Goal: Task Accomplishment & Management: Complete application form

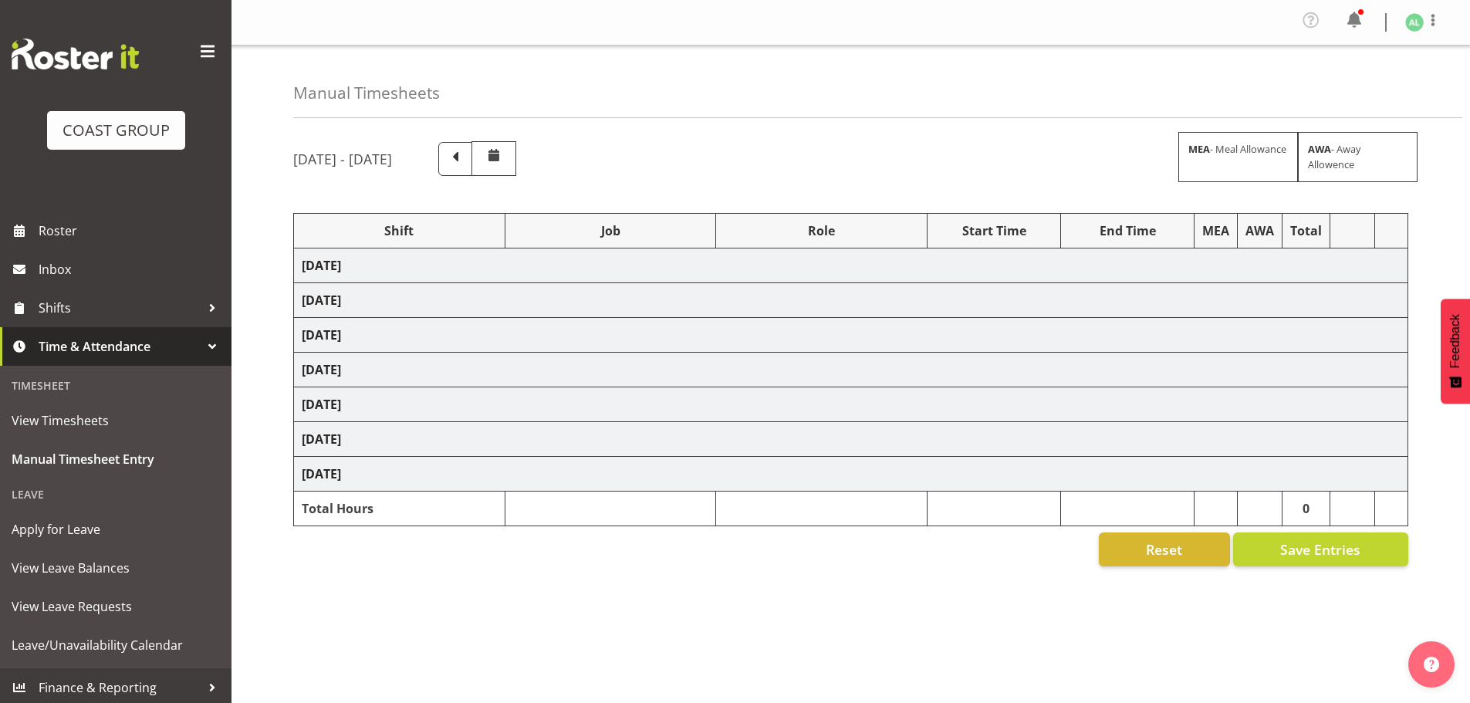
scroll to position [56, 0]
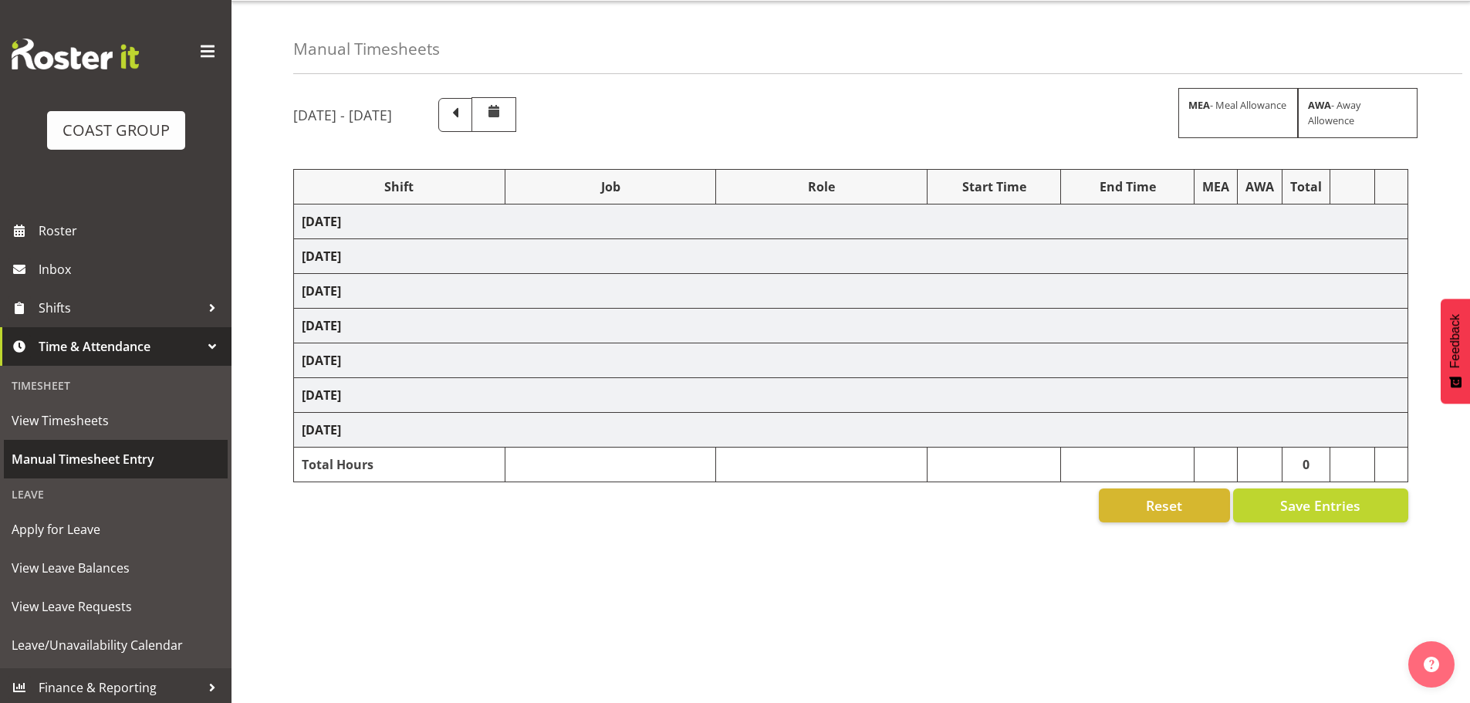
click at [87, 461] on span "Manual Timesheet Entry" at bounding box center [116, 459] width 208 height 23
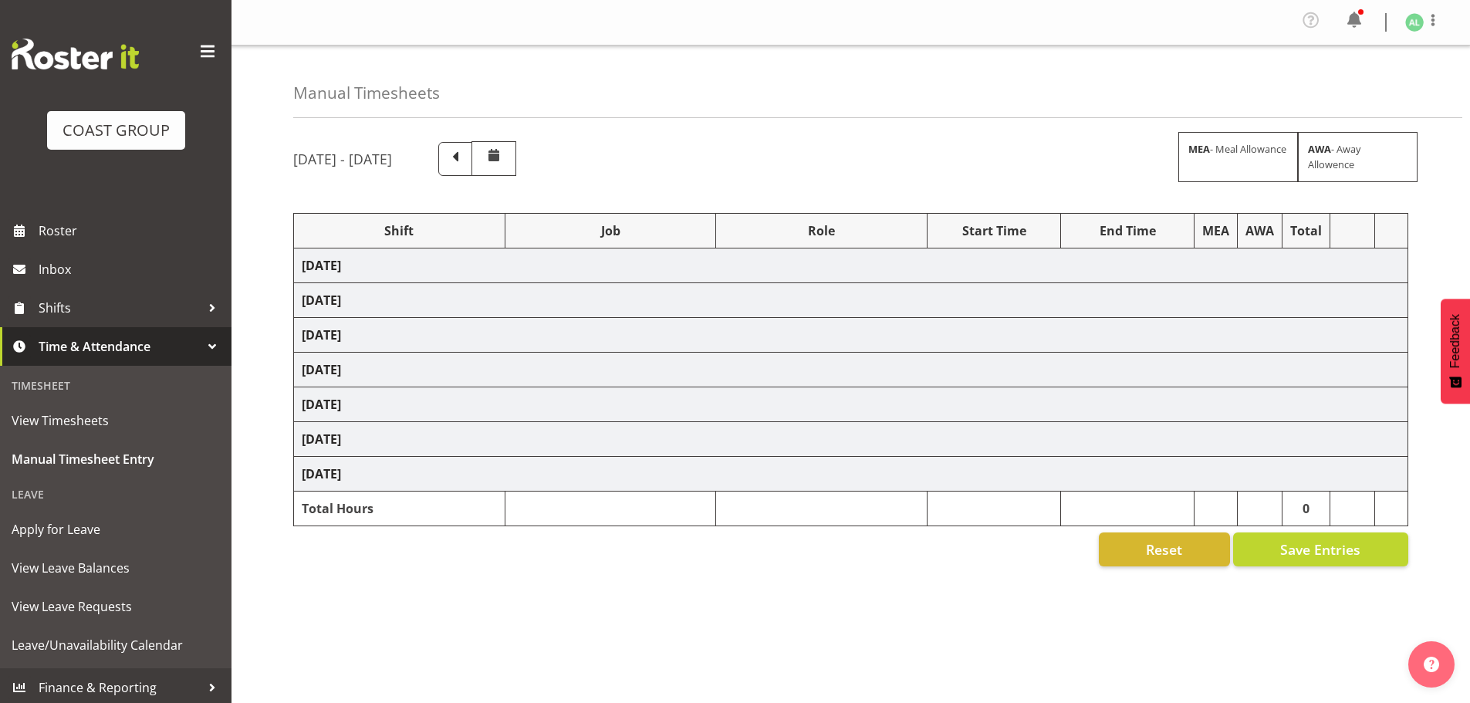
select select "10496"
select select "10268"
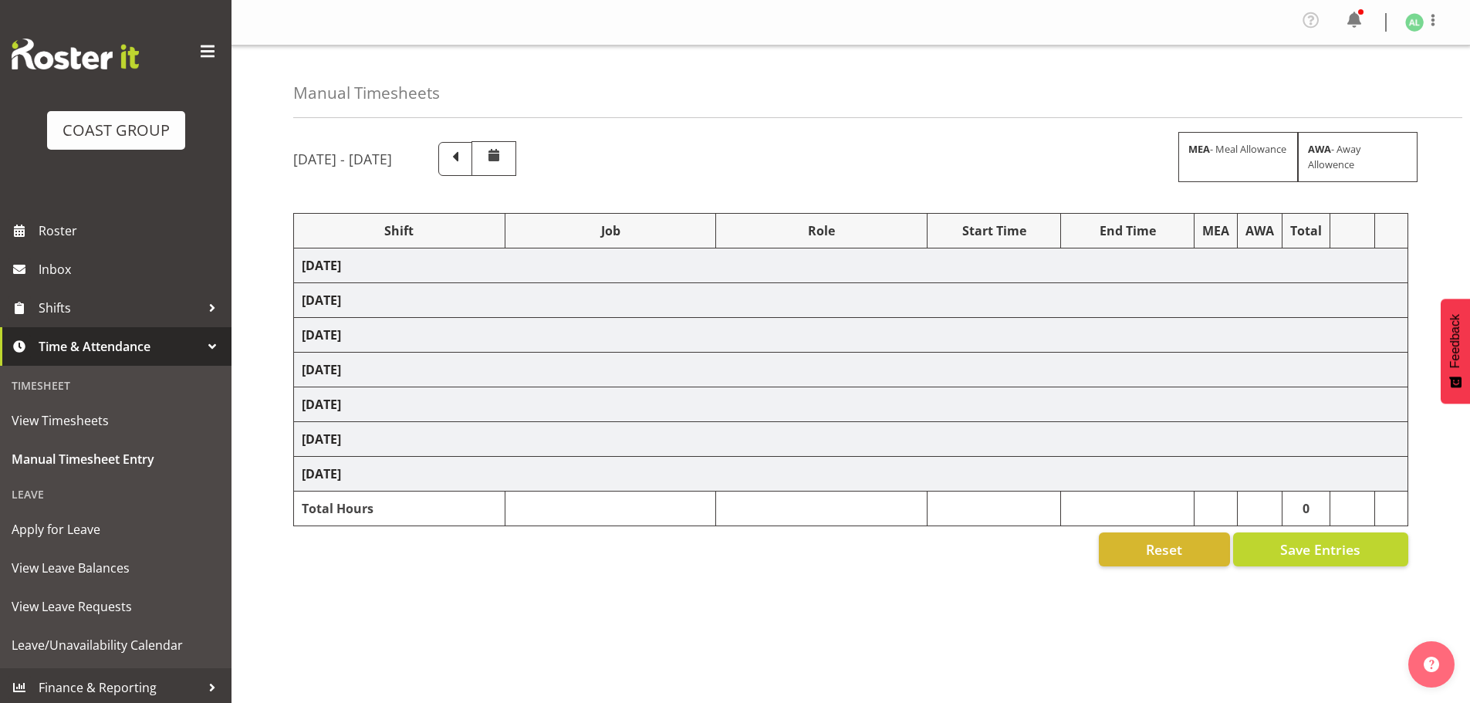
select select "10496"
select select "9932"
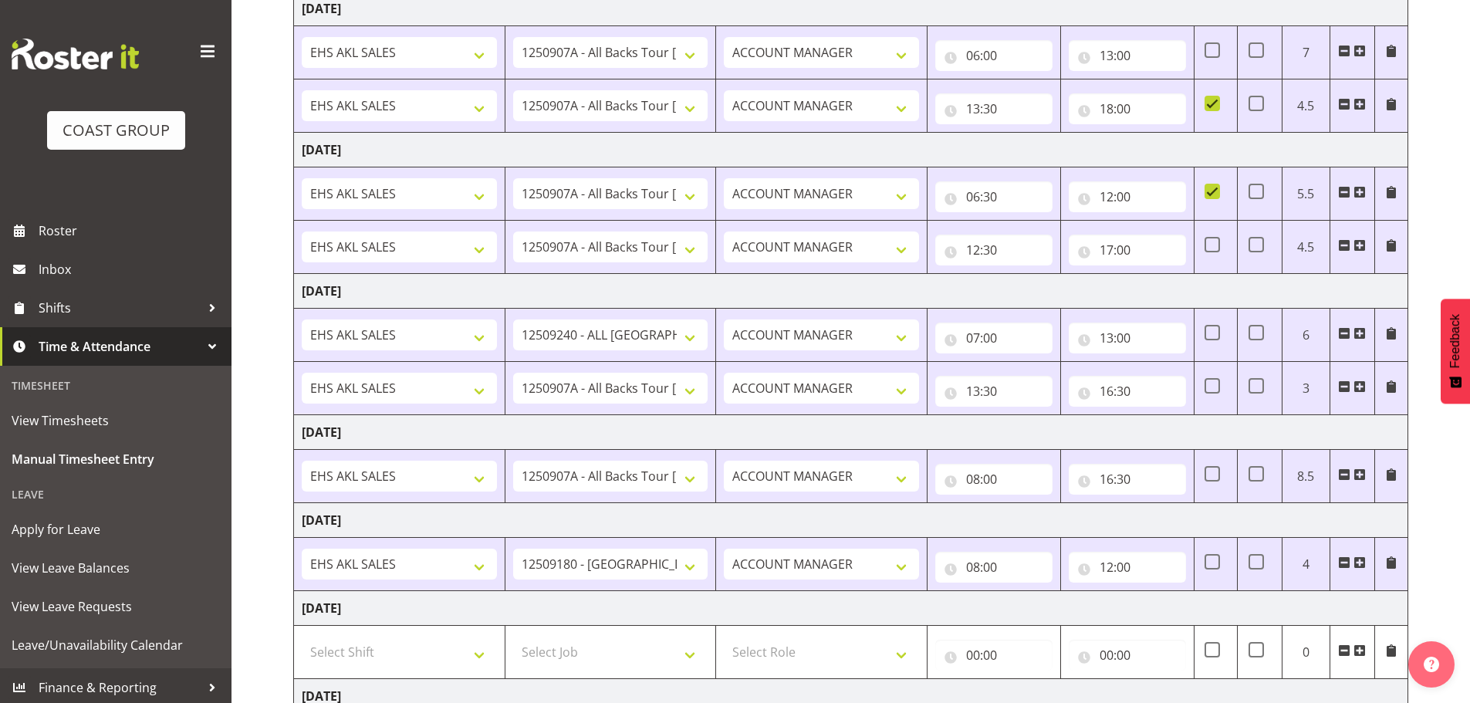
scroll to position [419, 0]
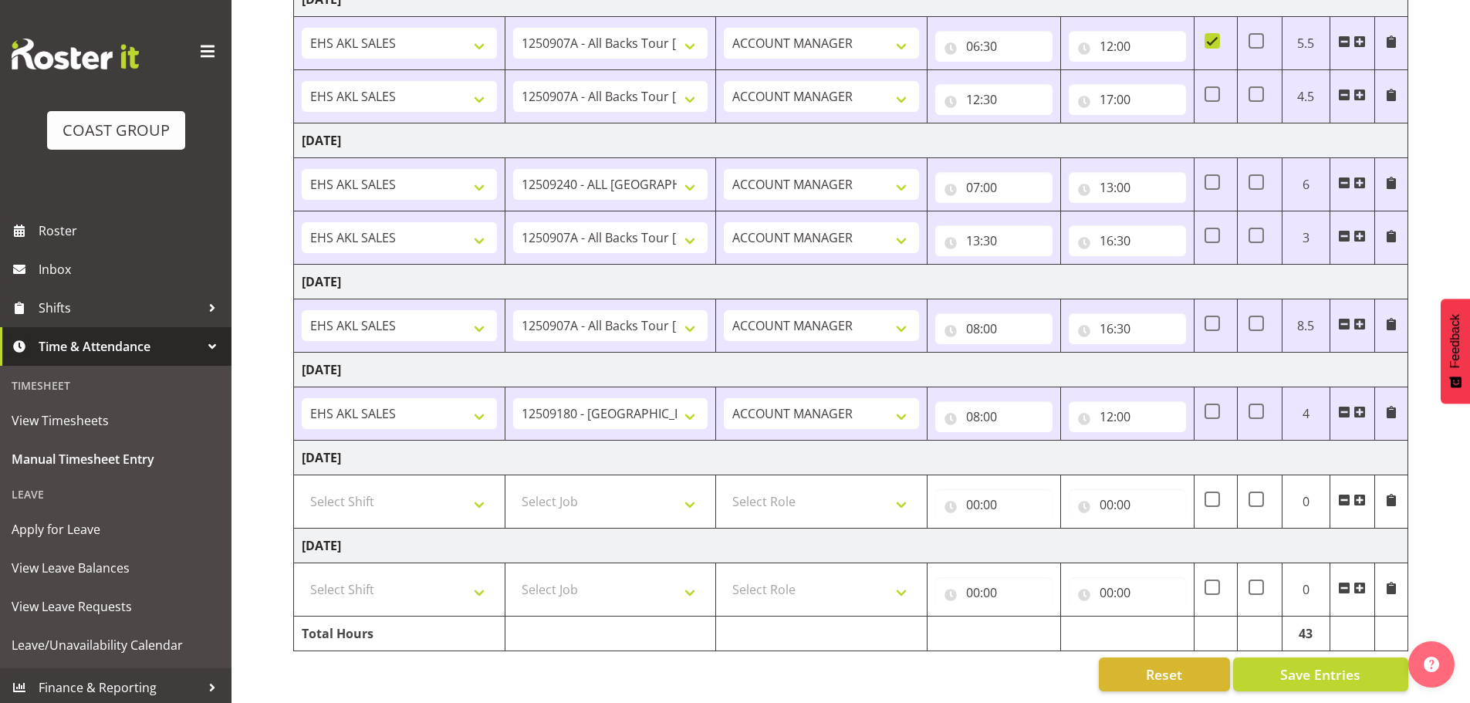
click at [1359, 406] on span at bounding box center [1360, 412] width 12 height 12
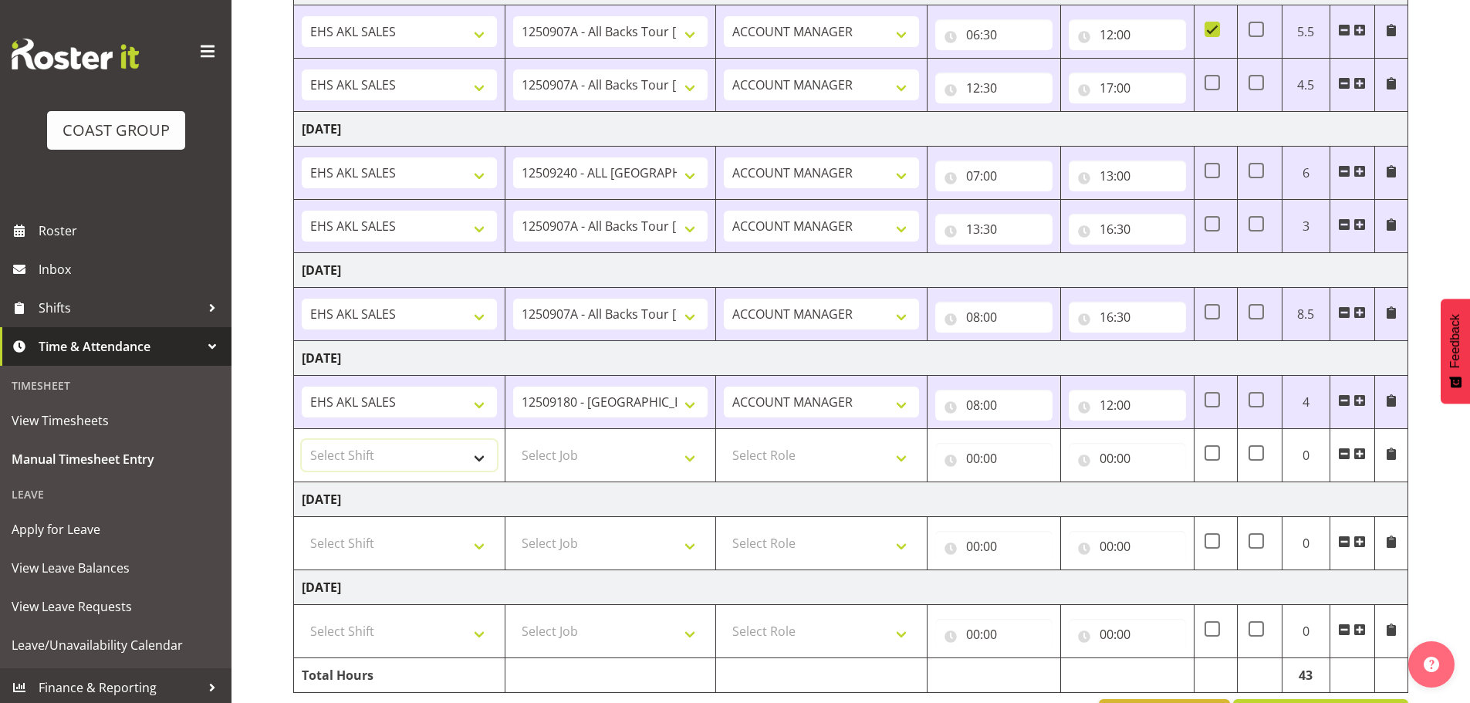
click at [322, 455] on select "Select Shift EHS AKL SALES" at bounding box center [399, 455] width 195 height 31
select select "1327"
click at [302, 440] on select "Select Shift EHS AKL SALES" at bounding box center [399, 455] width 195 height 31
click at [541, 455] on select "Select Job 1 Carlton Events 1 [PERSON_NAME][GEOGRAPHIC_DATA] 1 [PERSON_NAME][GE…" at bounding box center [610, 455] width 195 height 31
select select "9932"
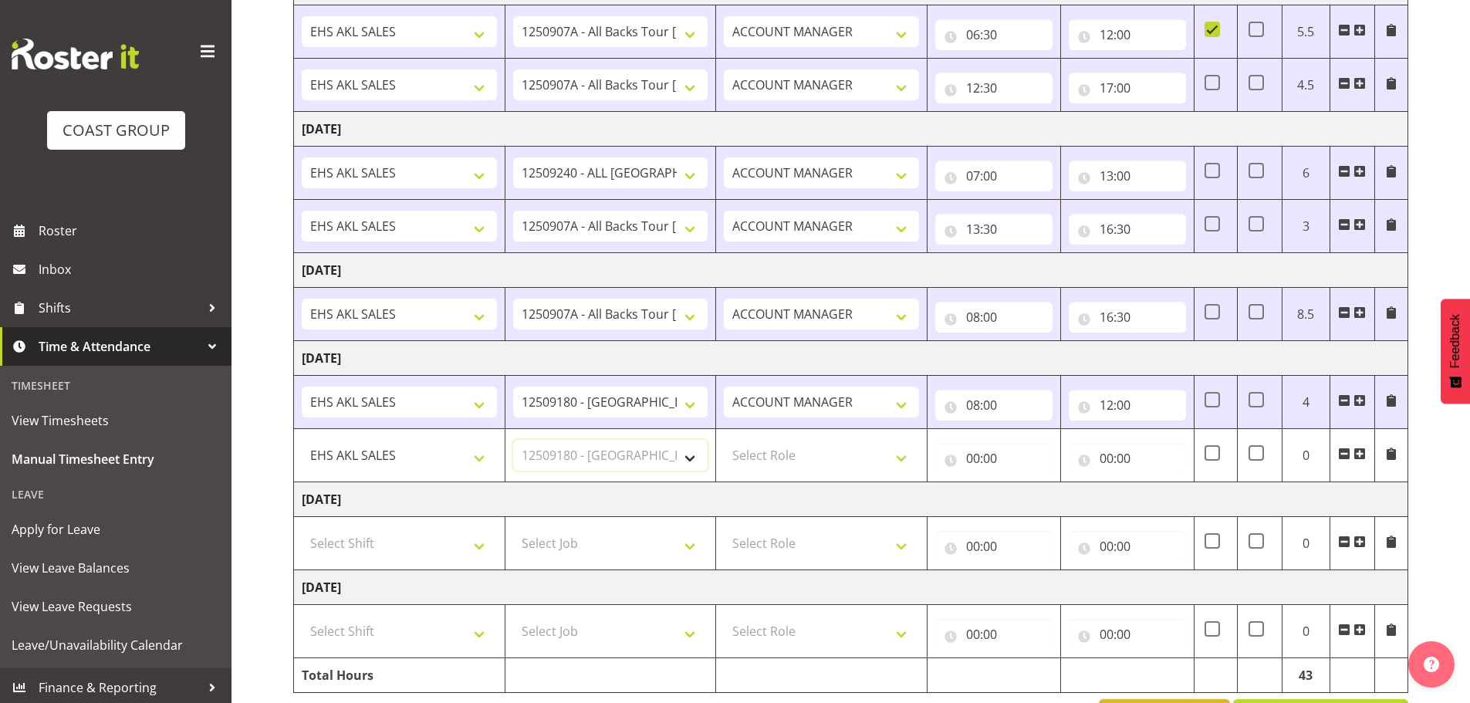
click at [513, 440] on select "Select Job 1 Carlton Events 1 [PERSON_NAME][GEOGRAPHIC_DATA] 1 [PERSON_NAME][GE…" at bounding box center [610, 455] width 195 height 31
click at [773, 456] on select "Select Role ACCOUNT MANAGER Account Manager" at bounding box center [821, 455] width 195 height 31
select select "197"
click at [724, 440] on select "Select Role ACCOUNT MANAGER Account Manager" at bounding box center [821, 455] width 195 height 31
click at [983, 458] on input "00:00" at bounding box center [994, 458] width 117 height 31
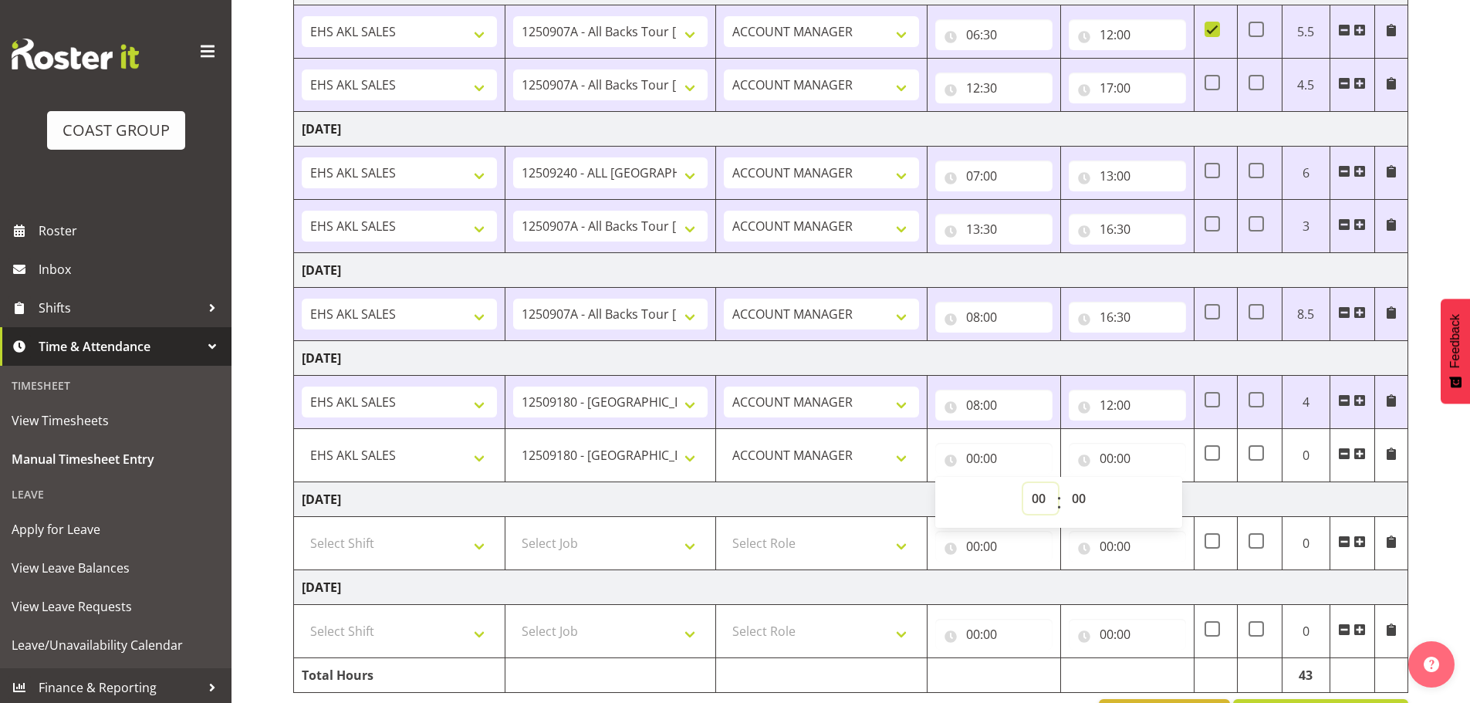
click at [1038, 495] on select "00 01 02 03 04 05 06 07 08 09 10 11 12 13 14 15 16 17 18 19 20 21 22 23" at bounding box center [1041, 498] width 35 height 31
select select "12"
click at [1024, 483] on select "00 01 02 03 04 05 06 07 08 09 10 11 12 13 14 15 16 17 18 19 20 21 22 23" at bounding box center [1041, 498] width 35 height 31
type input "12:00"
click at [1078, 496] on select "00 01 02 03 04 05 06 07 08 09 10 11 12 13 14 15 16 17 18 19 20 21 22 23 24 25 2…" at bounding box center [1081, 498] width 35 height 31
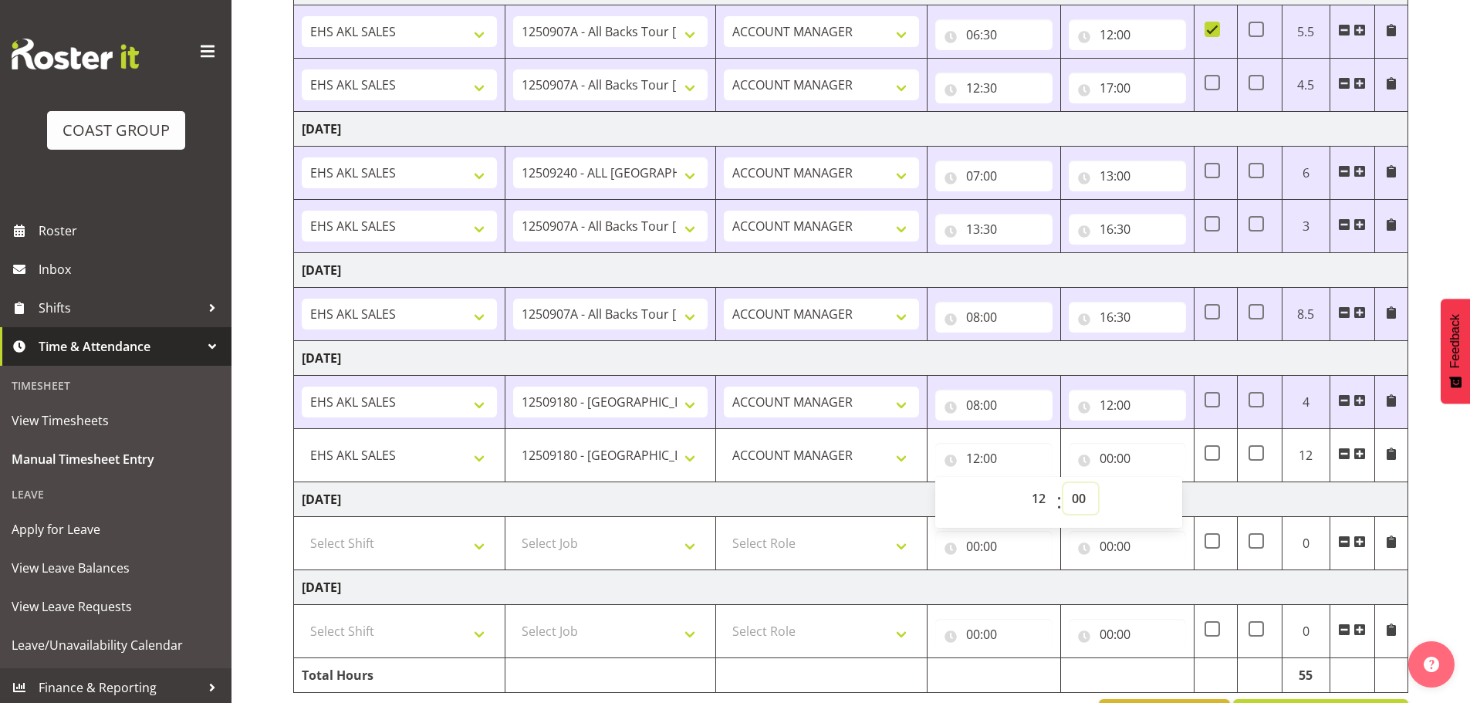
select select "30"
click at [1064, 483] on select "00 01 02 03 04 05 06 07 08 09 10 11 12 13 14 15 16 17 18 19 20 21 22 23 24 25 2…" at bounding box center [1081, 498] width 35 height 31
type input "12:30"
click at [1110, 462] on input "00:00" at bounding box center [1127, 458] width 117 height 31
click at [1171, 493] on select "00 01 02 03 04 05 06 07 08 09 10 11 12 13 14 15 16 17 18 19 20 21 22 23" at bounding box center [1174, 498] width 35 height 31
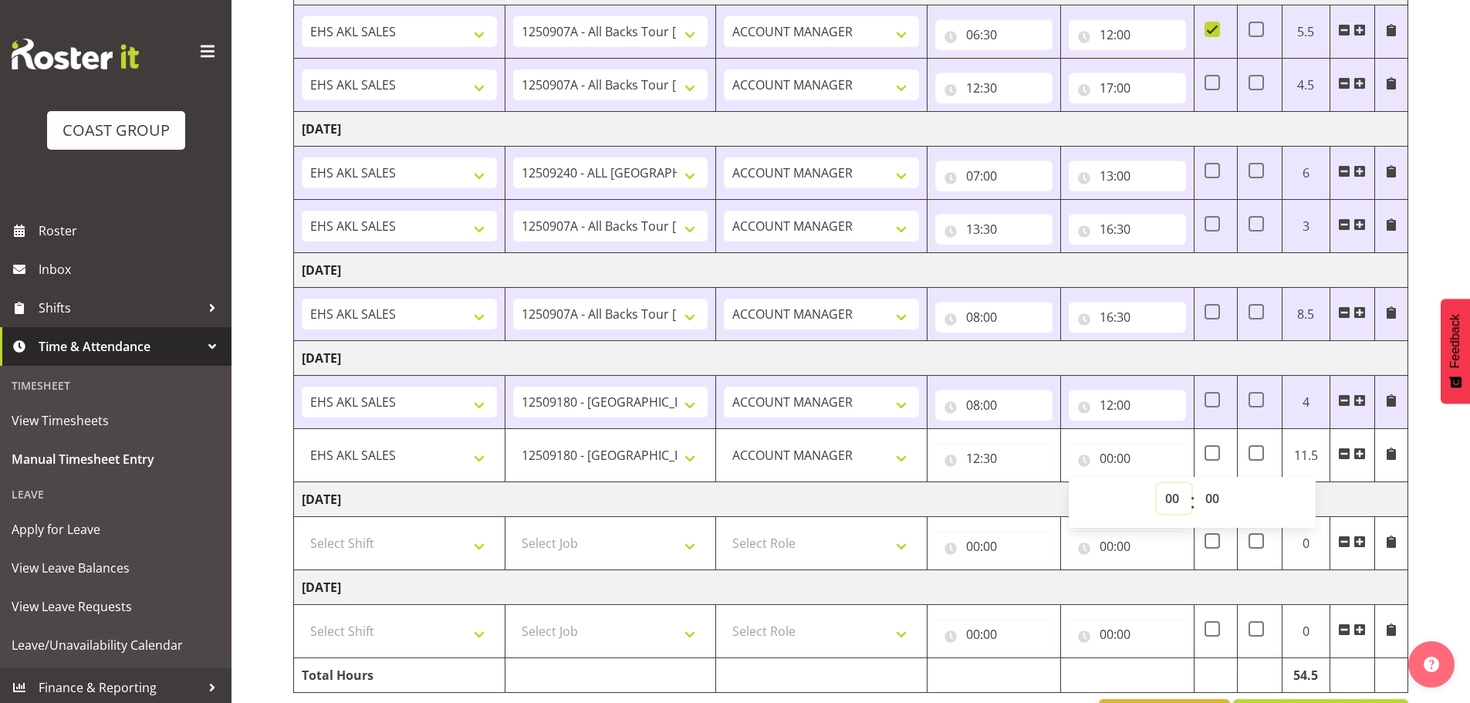
select select "20"
click at [1157, 483] on select "00 01 02 03 04 05 06 07 08 09 10 11 12 13 14 15 16 17 18 19 20 21 22 23" at bounding box center [1174, 498] width 35 height 31
type input "20:00"
click at [998, 507] on td "[DATE]" at bounding box center [851, 499] width 1115 height 35
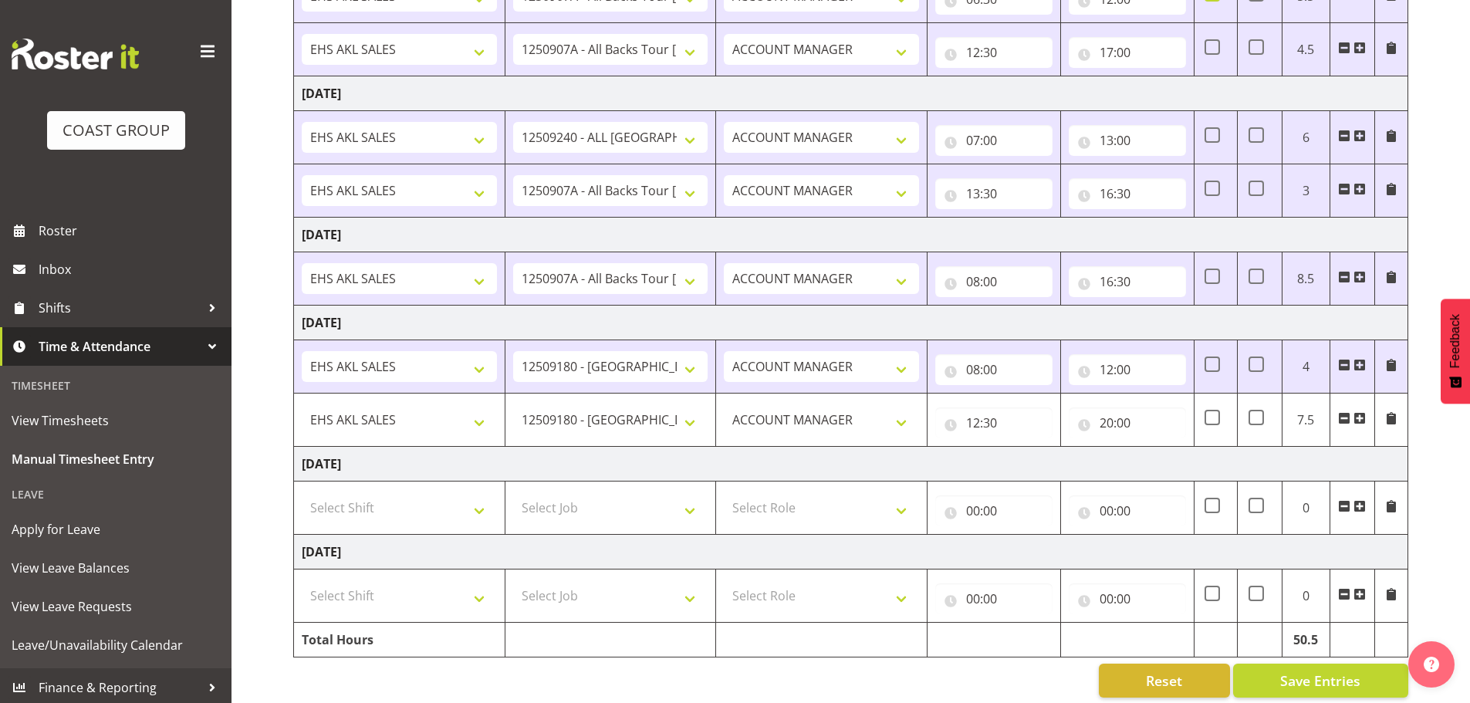
scroll to position [472, 0]
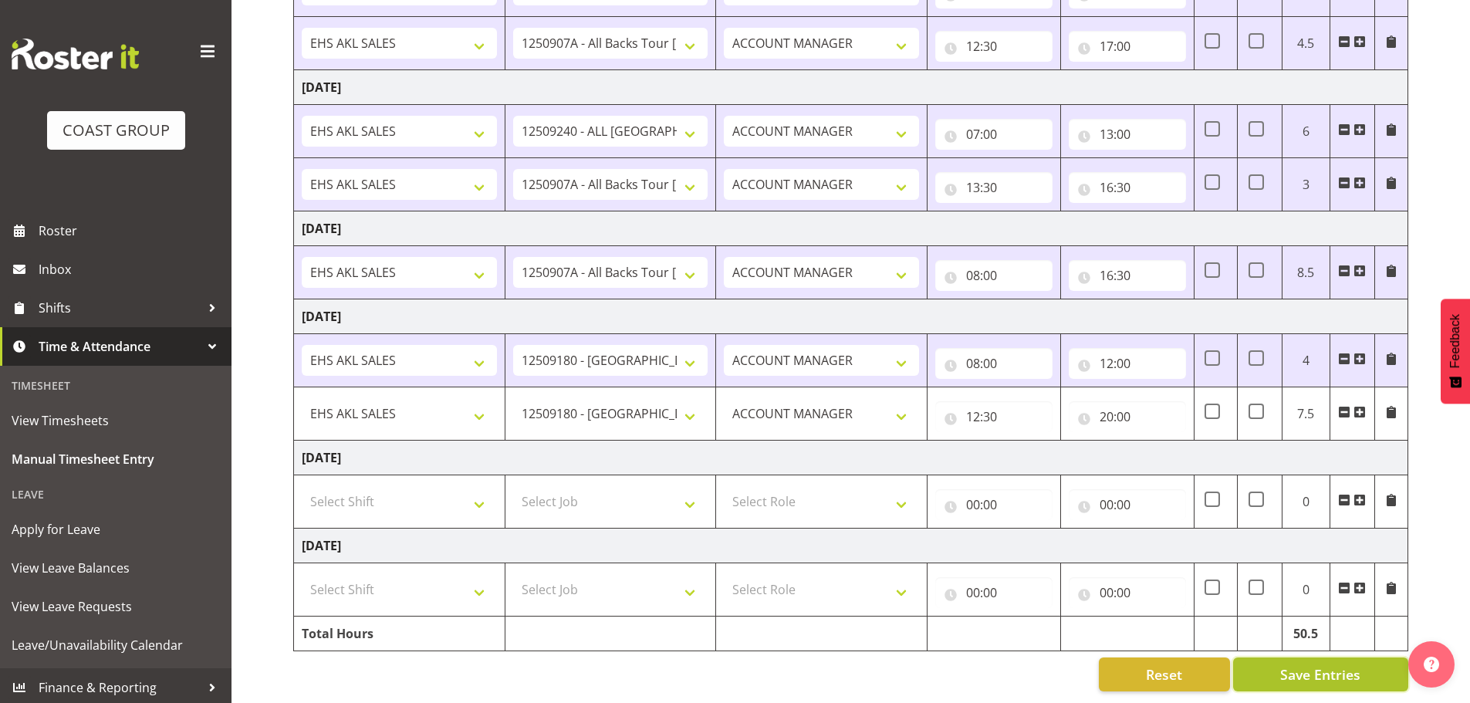
click at [1282, 665] on span "Save Entries" at bounding box center [1321, 675] width 80 height 20
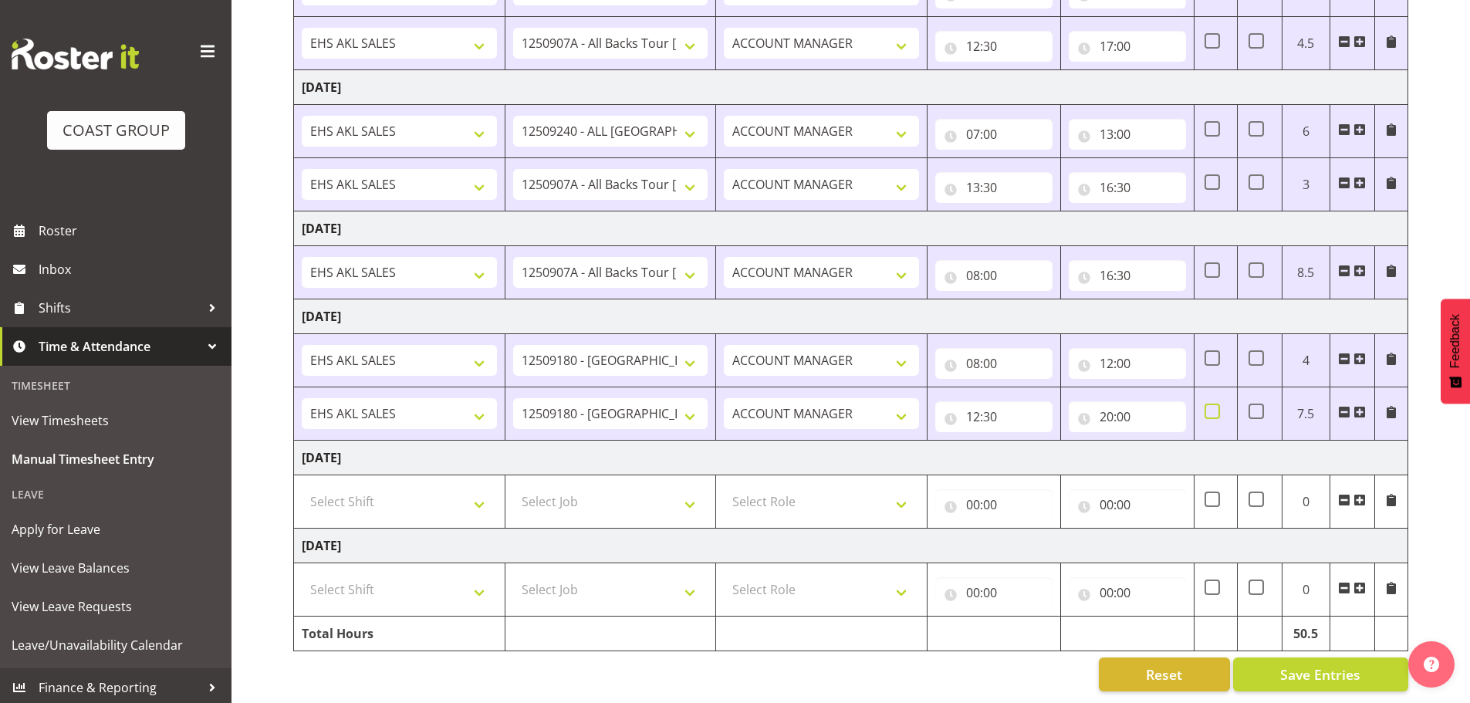
click at [1207, 404] on span at bounding box center [1212, 411] width 15 height 15
click at [1207, 407] on input "checkbox" at bounding box center [1210, 412] width 10 height 10
checkbox input "true"
